Goal: Task Accomplishment & Management: Manage account settings

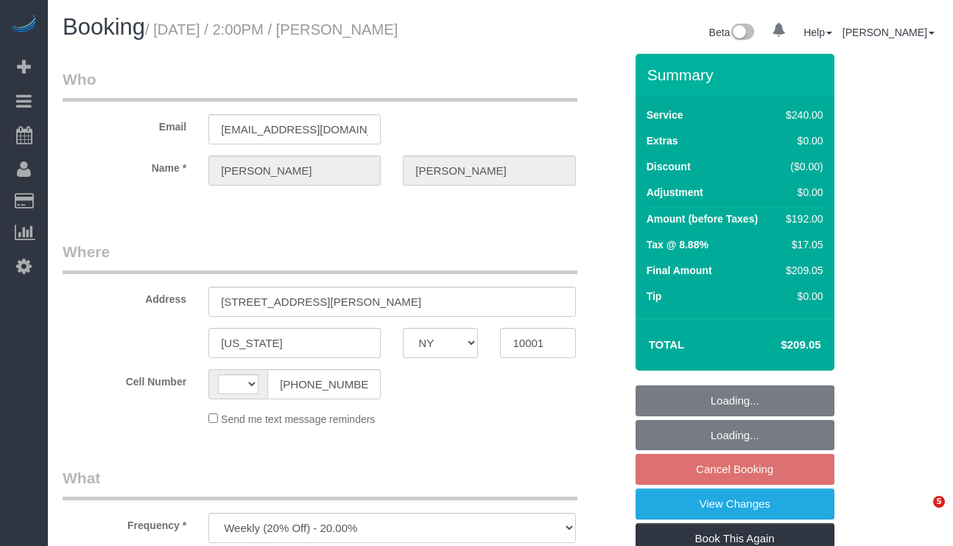
select select "NY"
select select "string:[GEOGRAPHIC_DATA]"
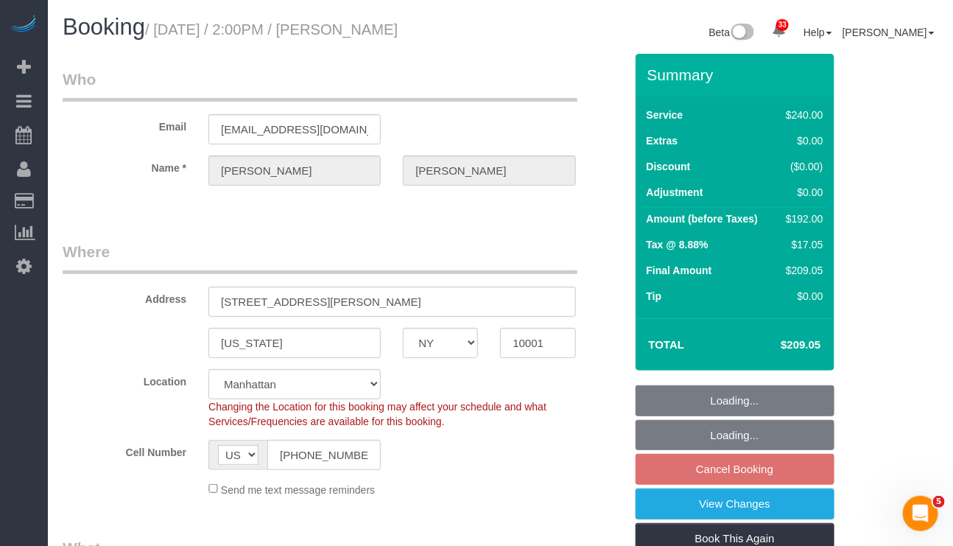
select select "object:951"
select select "string:stripe-pm_1SEFIB4VGloSiKo75NG0vpHk"
select select "number:62"
select select "number:75"
select select "number:15"
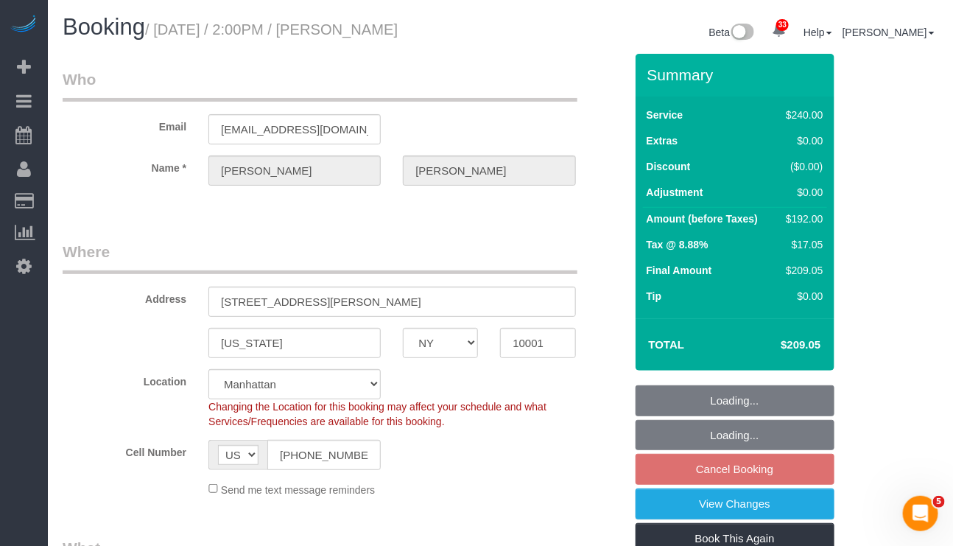
select select "number:5"
select select "180"
select select "spot7"
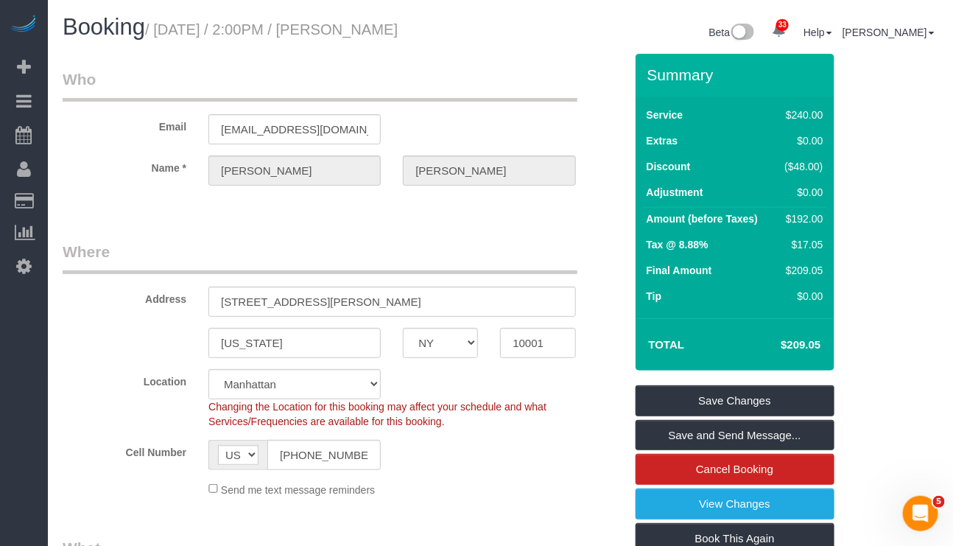
drag, startPoint x: 348, startPoint y: 33, endPoint x: 435, endPoint y: 33, distance: 87.6
click at [435, 33] on h1 "Booking / [DATE] / 2:00PM / [PERSON_NAME]" at bounding box center [276, 27] width 427 height 25
copy small "[PERSON_NAME]"
click at [468, 445] on div "Cell Number AF AL DZ AD AO AI AQ AG AR AM AW AU AT AZ BS BH BD BB BY BE BZ BJ B…" at bounding box center [344, 455] width 584 height 30
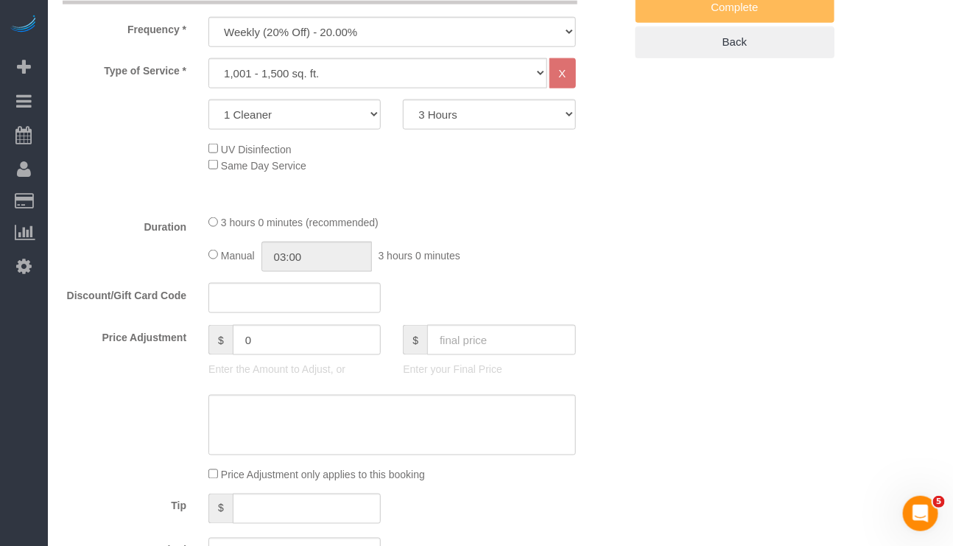
scroll to position [552, 0]
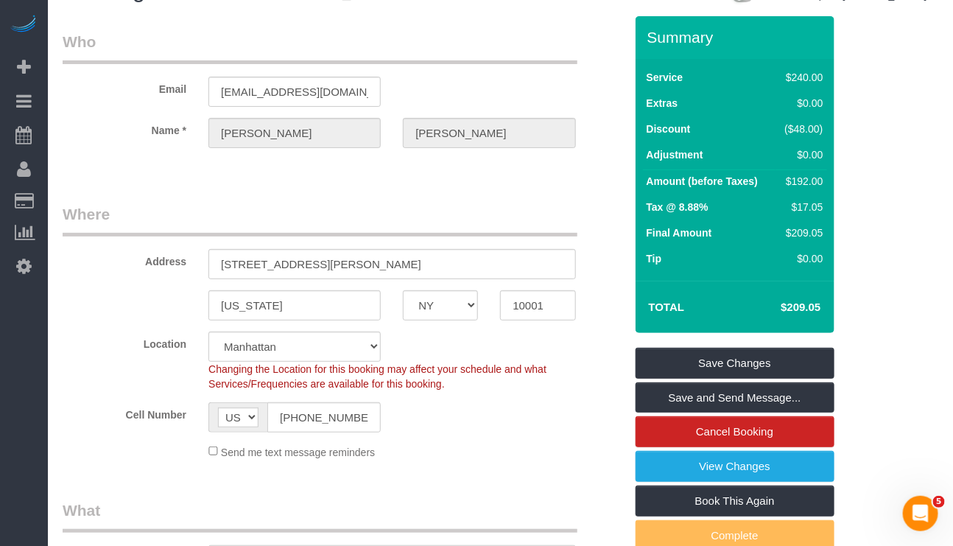
scroll to position [0, 0]
